Goal: Navigation & Orientation: Find specific page/section

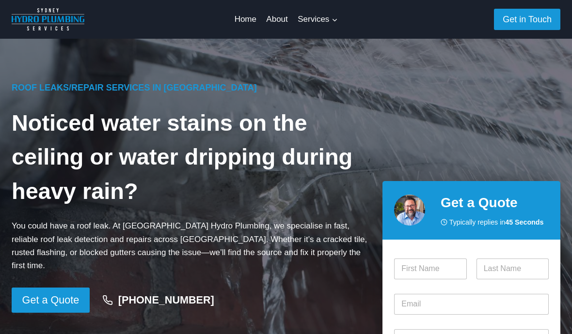
click at [282, 16] on link "About" at bounding box center [277, 19] width 32 height 23
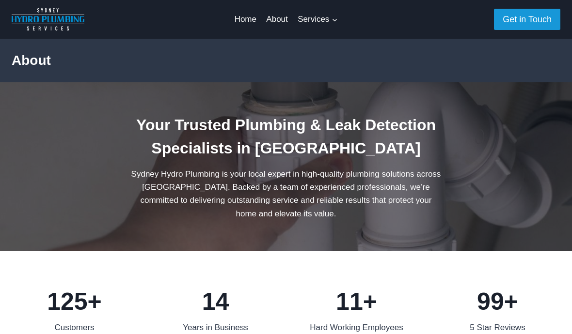
click at [312, 253] on div "127+ 125+ Customers 14 14 Years in Business 11+ 11+ Hard Working Employees 100+…" at bounding box center [286, 309] width 572 height 114
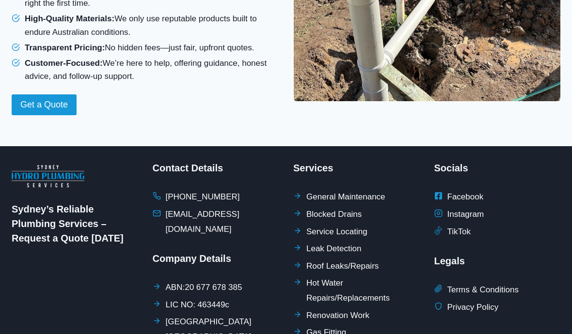
scroll to position [905, 0]
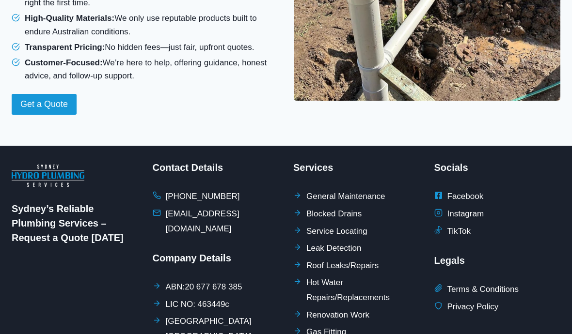
click at [351, 193] on span "General Maintenance" at bounding box center [345, 197] width 79 height 15
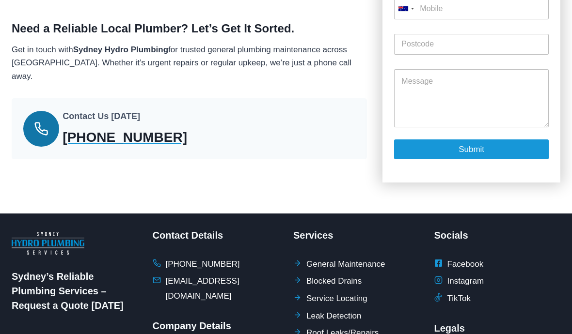
scroll to position [1087, 0]
click at [359, 257] on span "General Maintenance" at bounding box center [345, 264] width 79 height 15
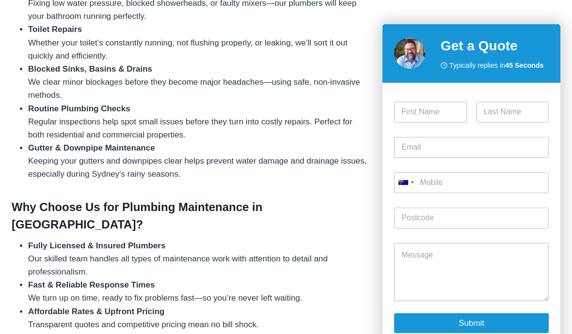
scroll to position [495, 0]
